Goal: Check status

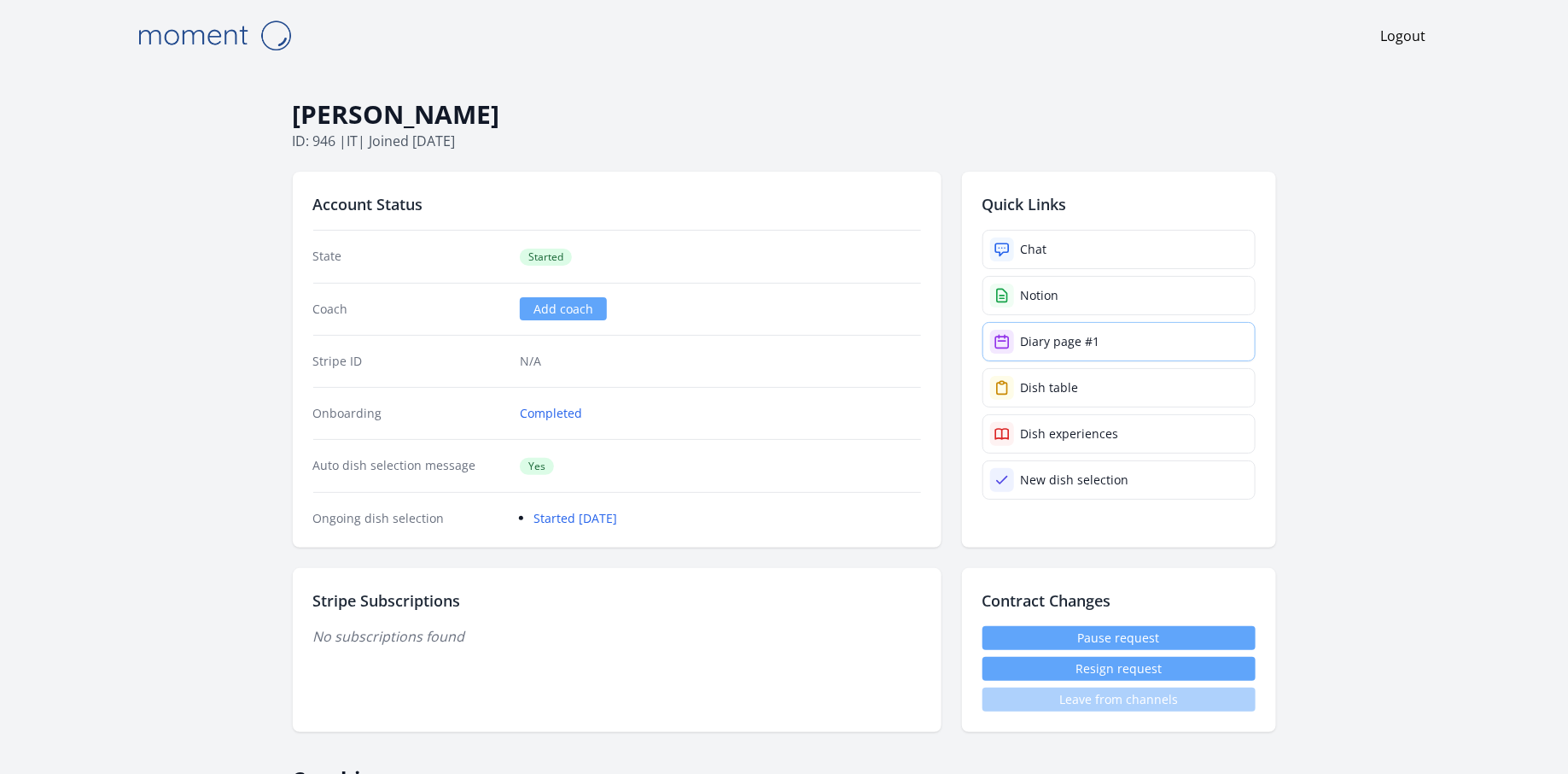
click at [1060, 329] on link "Diary page #1" at bounding box center [1119, 341] width 273 height 39
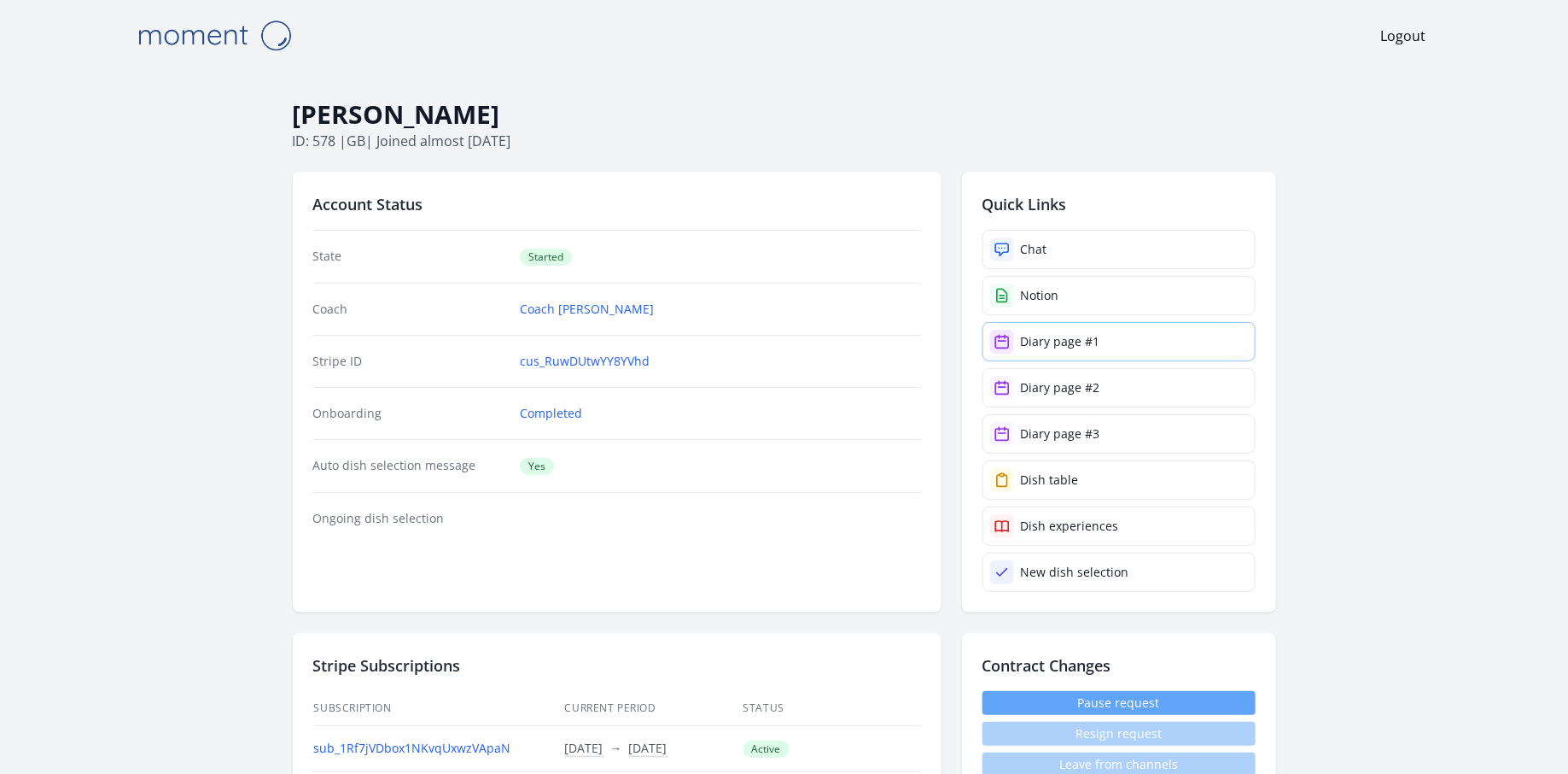
click at [1053, 335] on div "Diary page #1" at bounding box center [1061, 342] width 80 height 17
click at [1083, 387] on div "Diary page #2" at bounding box center [1061, 387] width 80 height 17
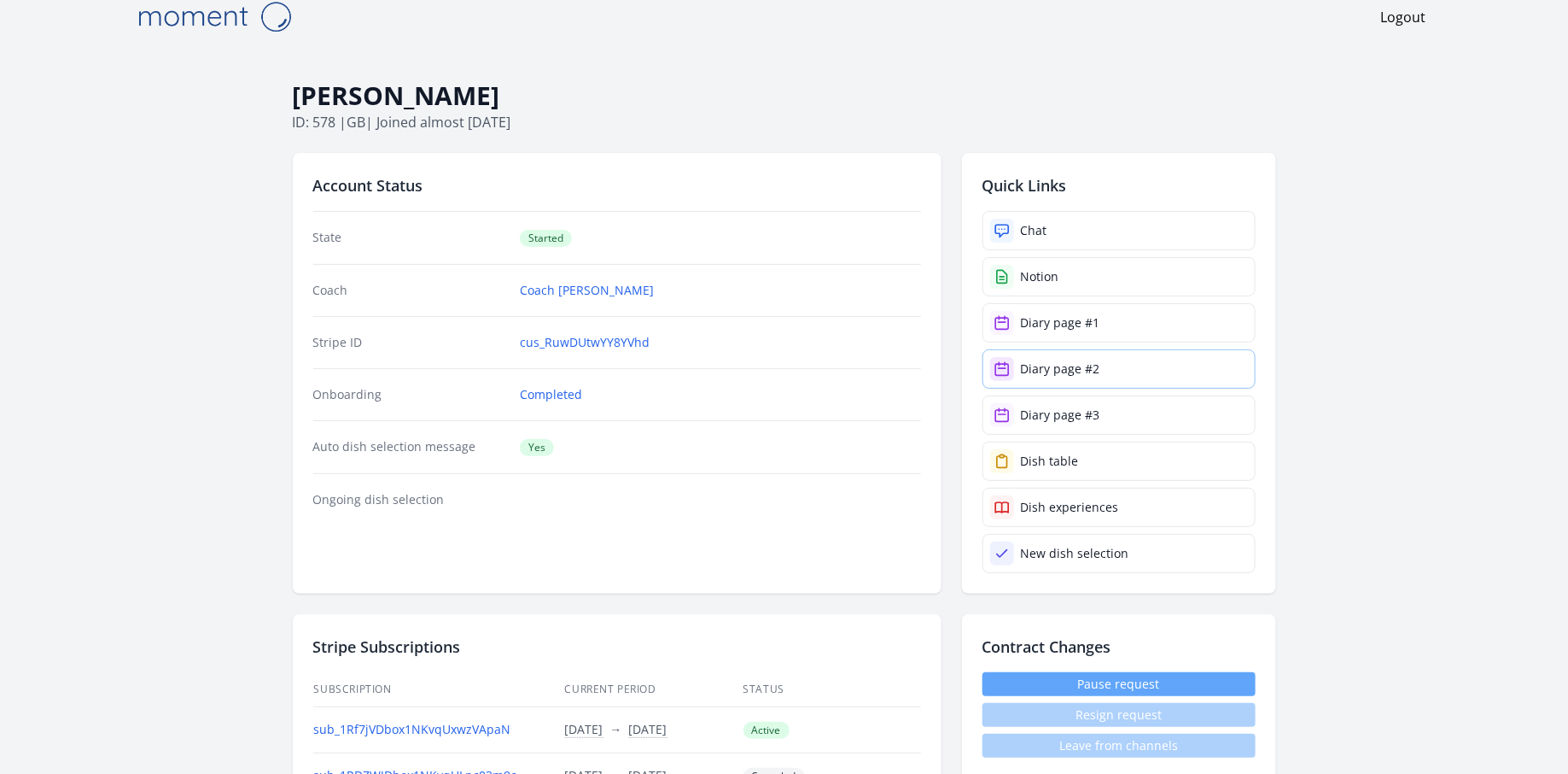
click at [1062, 364] on div "Diary page #2" at bounding box center [1061, 369] width 80 height 17
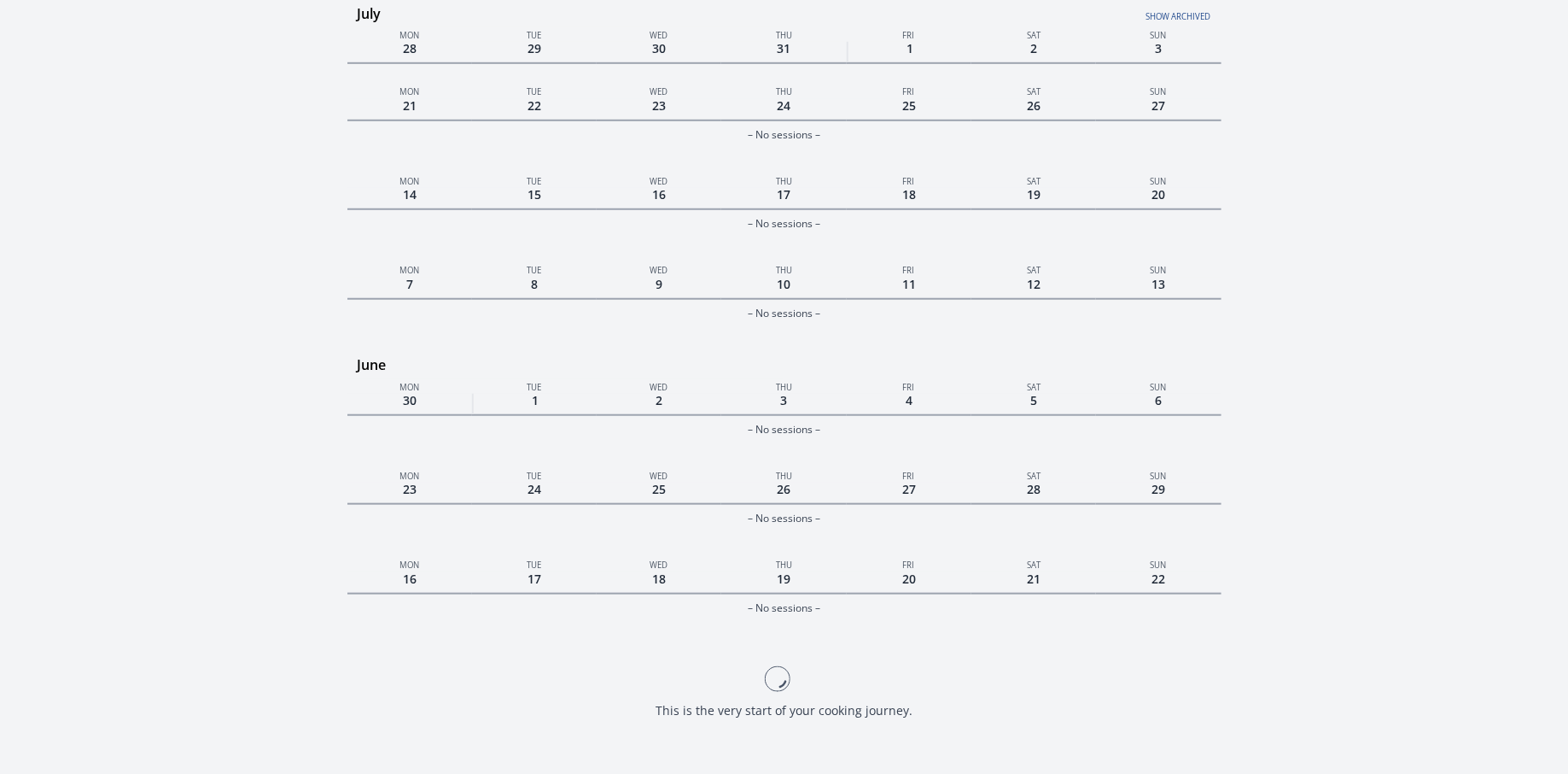
scroll to position [723, 0]
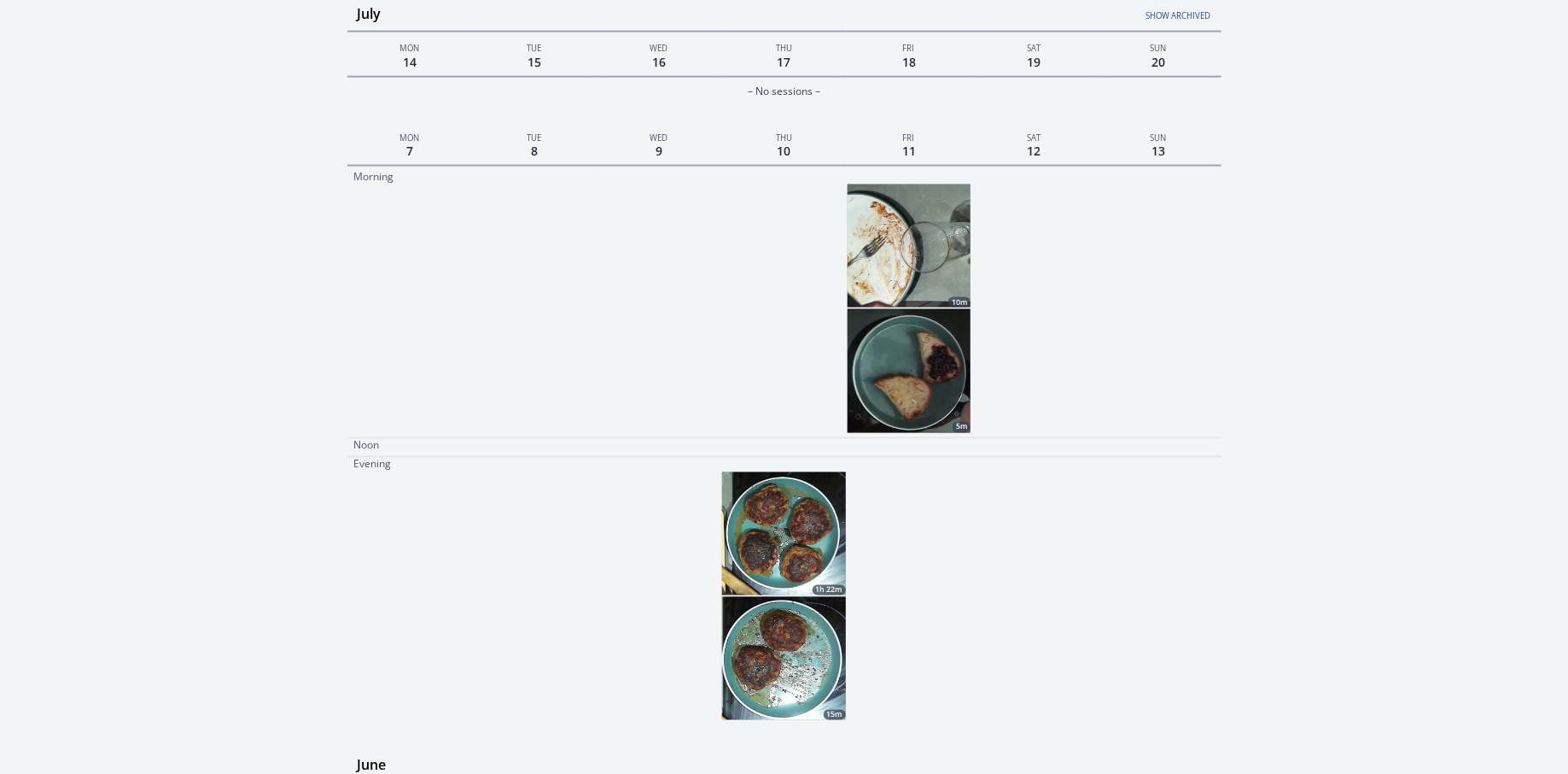
scroll to position [1170, 0]
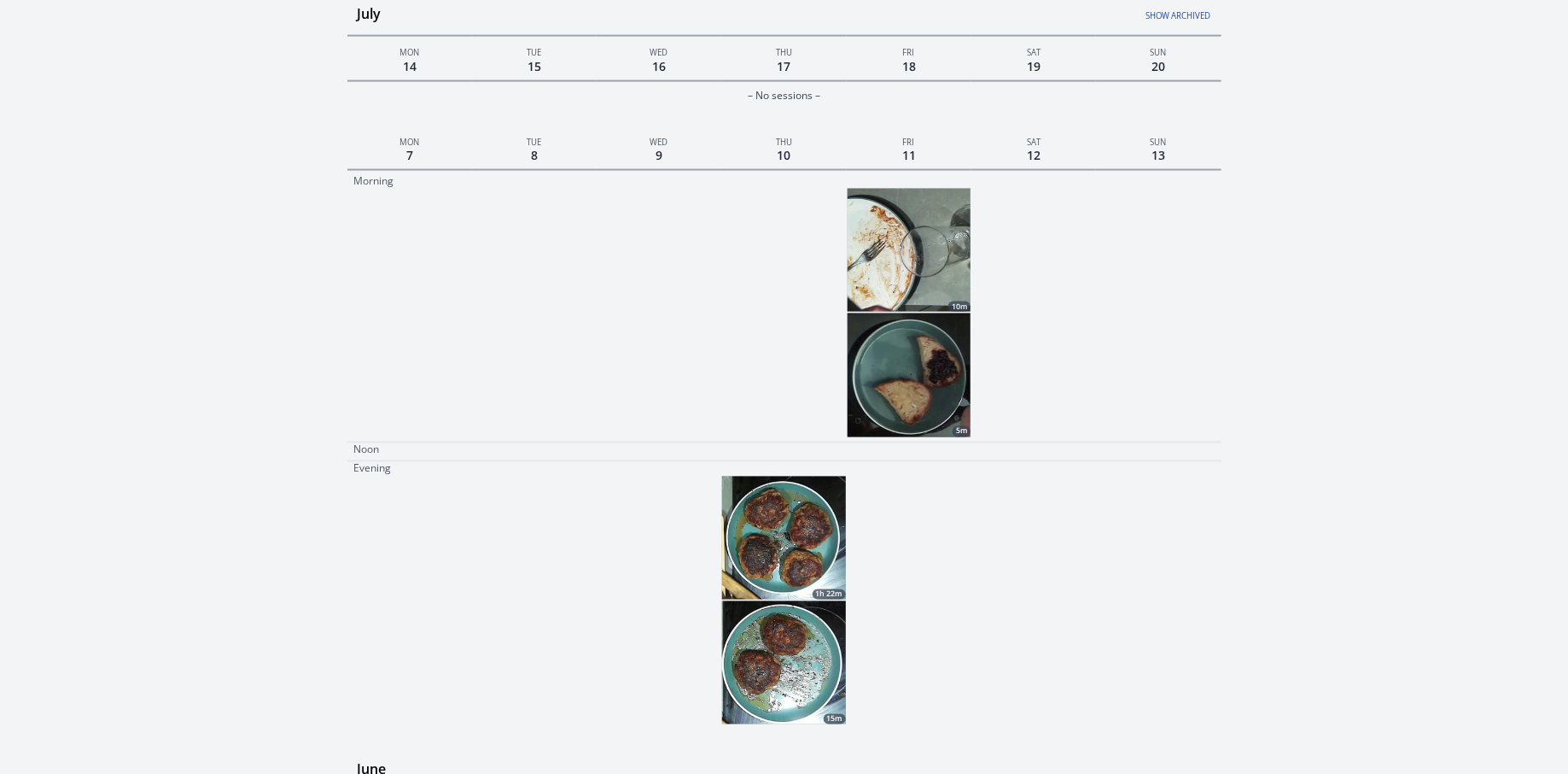
click at [812, 531] on img at bounding box center [784, 538] width 123 height 123
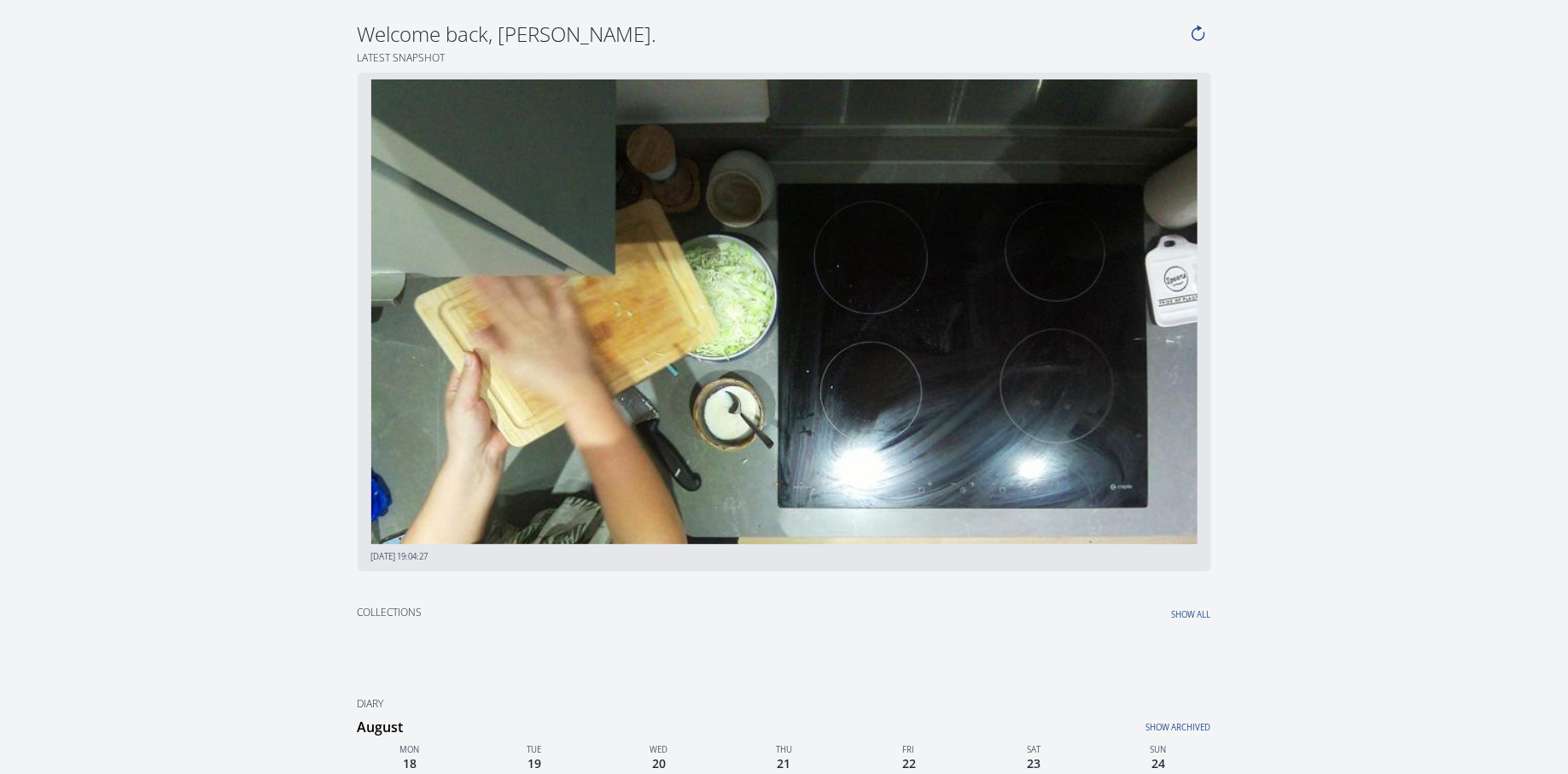
select select
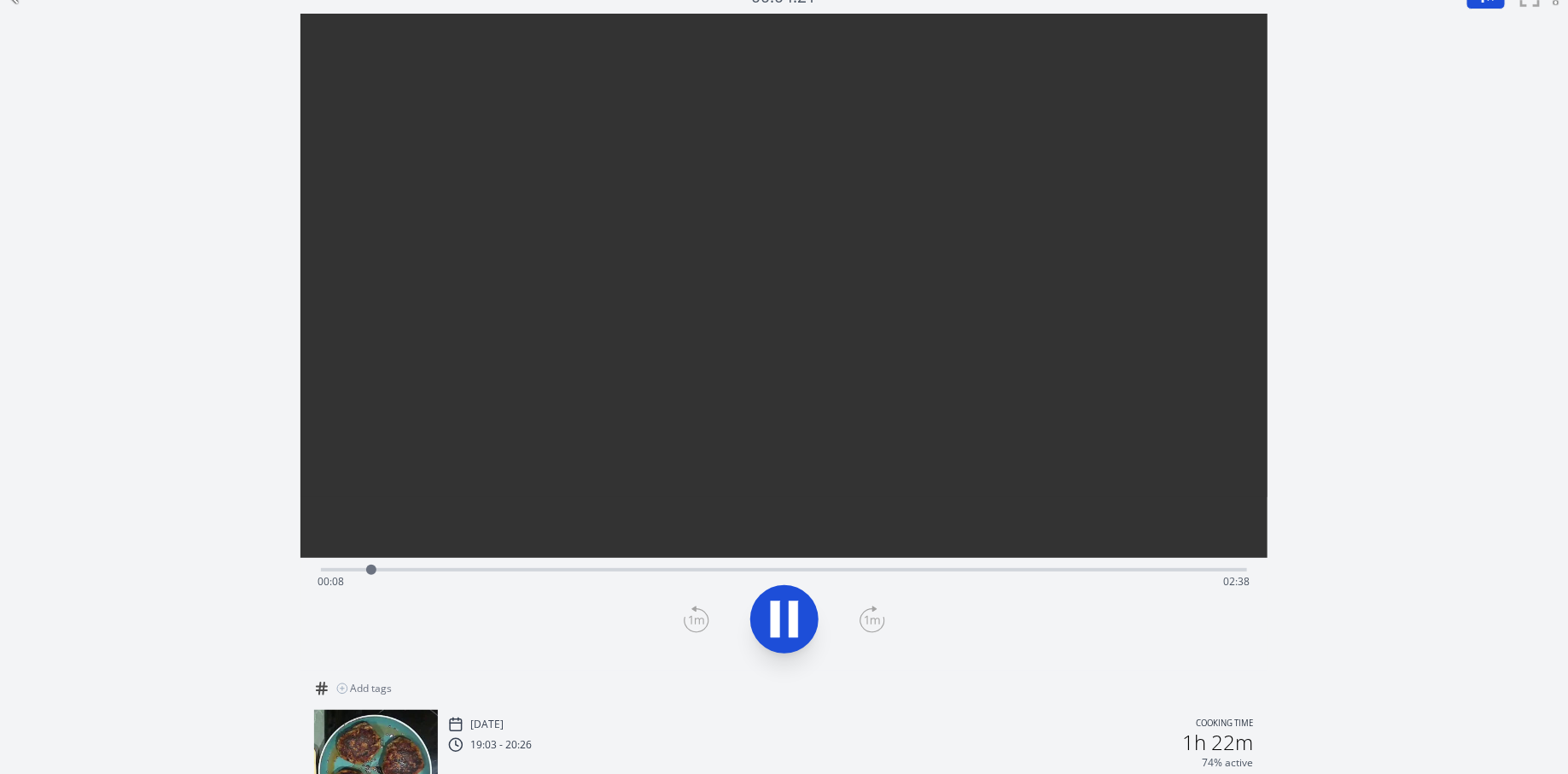
scroll to position [8, 0]
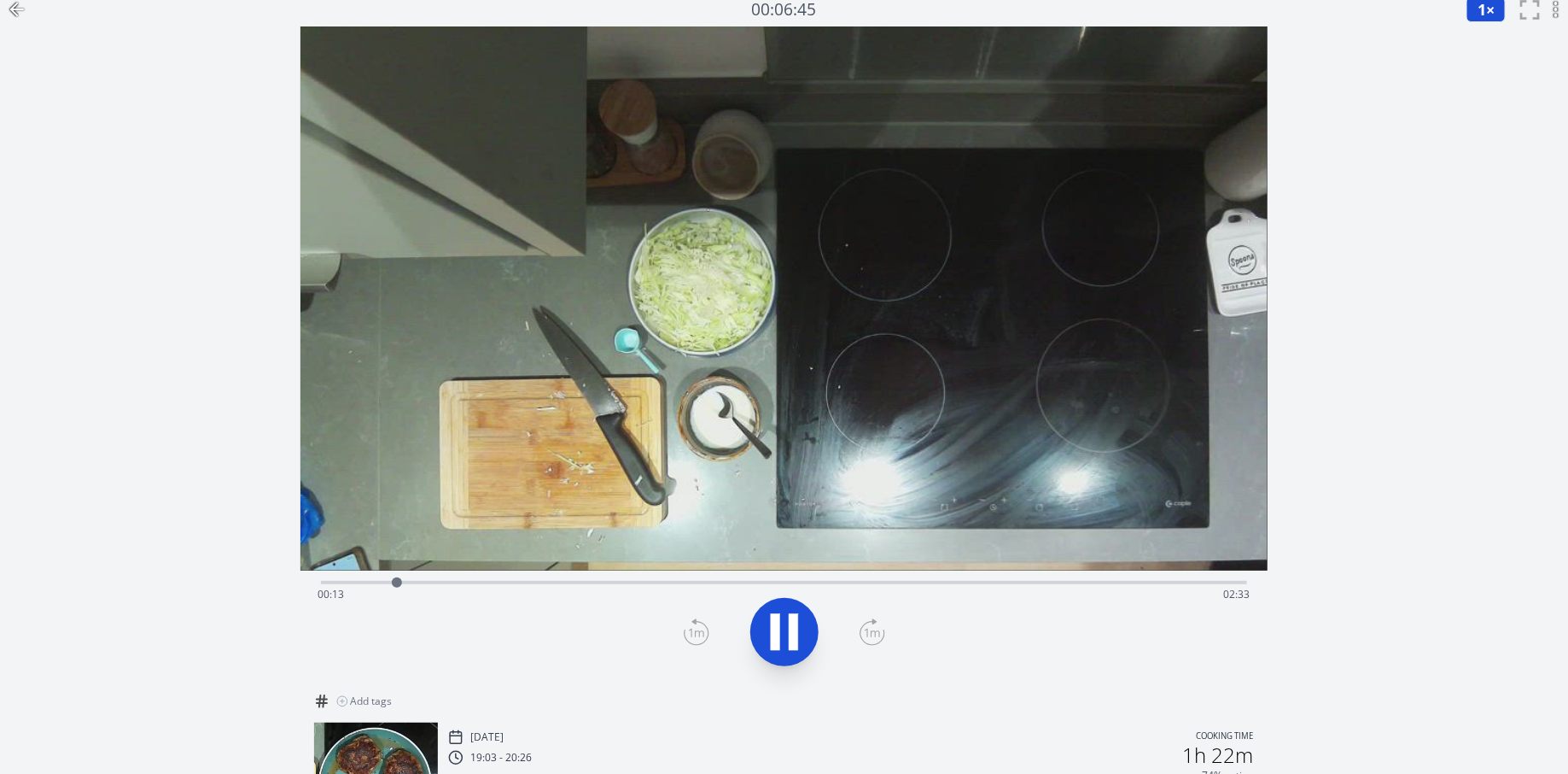
click at [656, 581] on div "Time elapsed: 00:13 Time remaining: 02:33" at bounding box center [784, 595] width 933 height 28
click at [887, 573] on div "Time elapsed: 01:01 Time remaining: 01:45" at bounding box center [784, 581] width 926 height 21
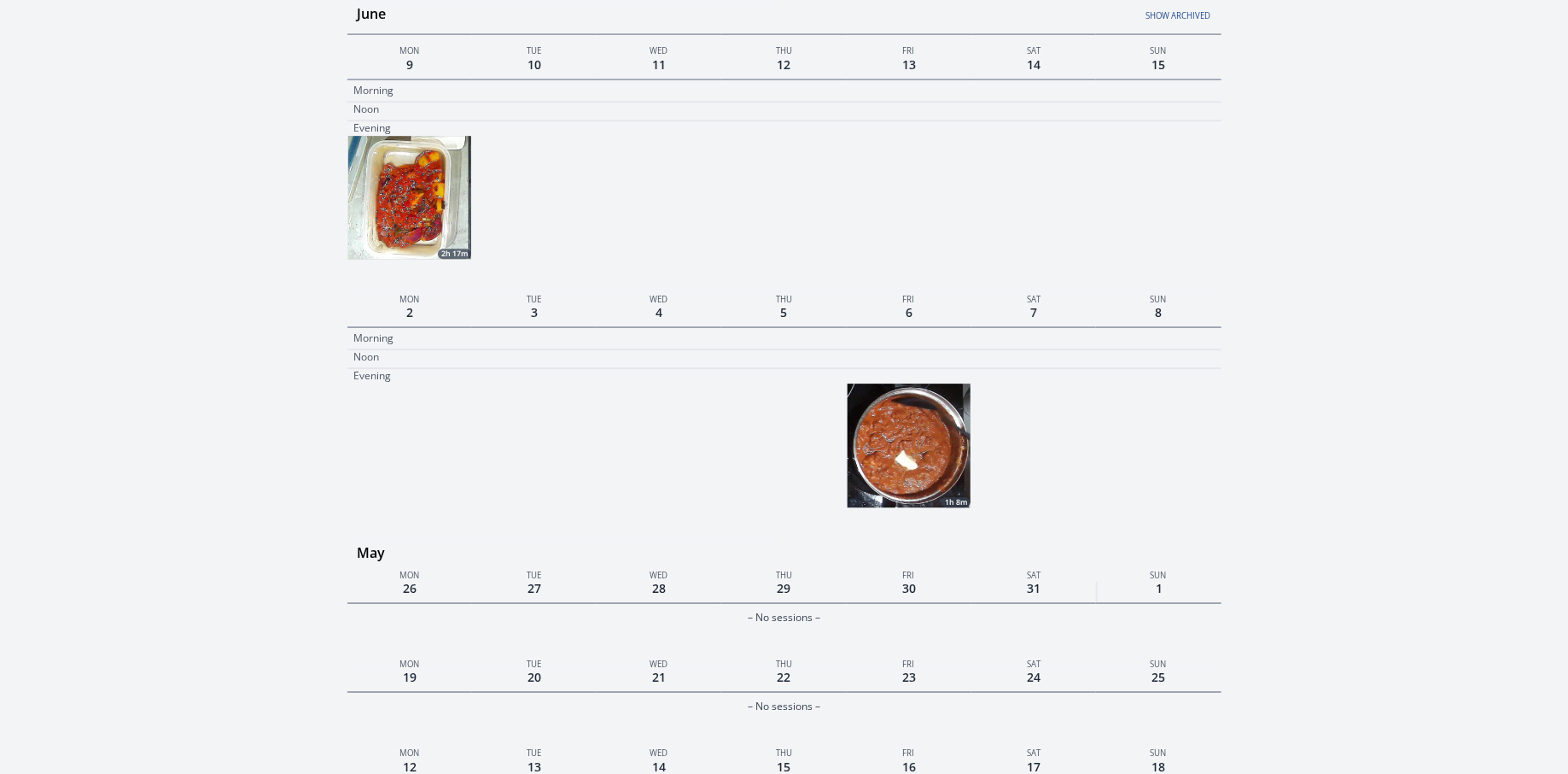
scroll to position [2180, 0]
click at [900, 463] on img at bounding box center [909, 444] width 123 height 123
